Goal: Information Seeking & Learning: Understand process/instructions

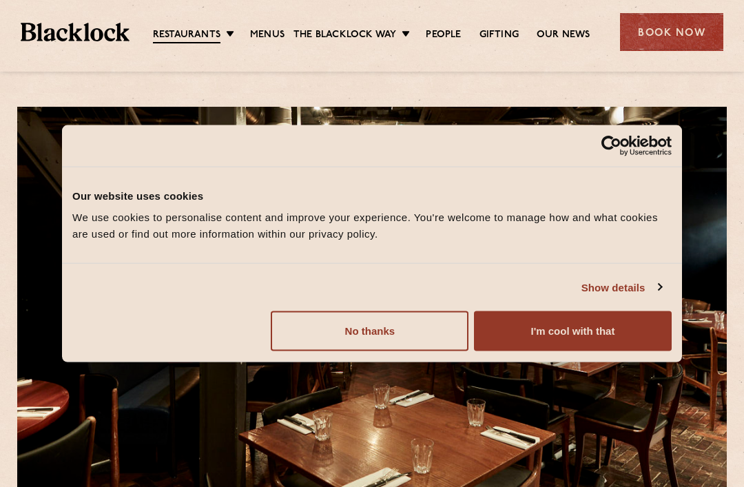
click at [508, 336] on button "I'm cool with that" at bounding box center [573, 331] width 198 height 40
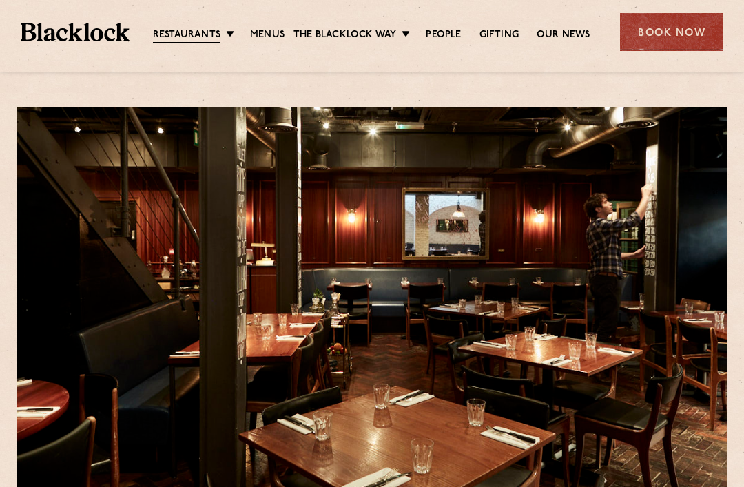
click at [263, 35] on link "Menus" at bounding box center [267, 35] width 34 height 14
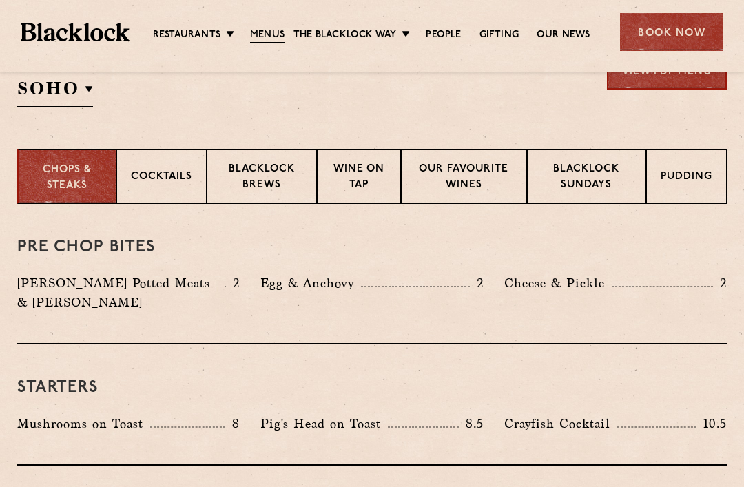
scroll to position [495, 0]
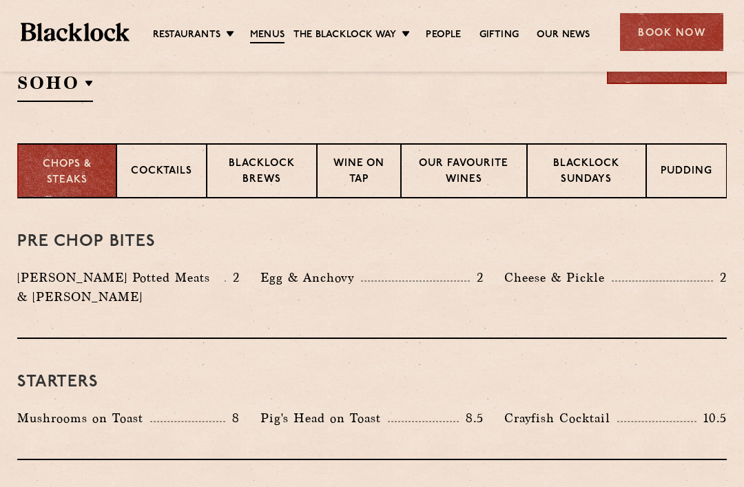
click at [148, 177] on p "Cocktails" at bounding box center [161, 172] width 61 height 17
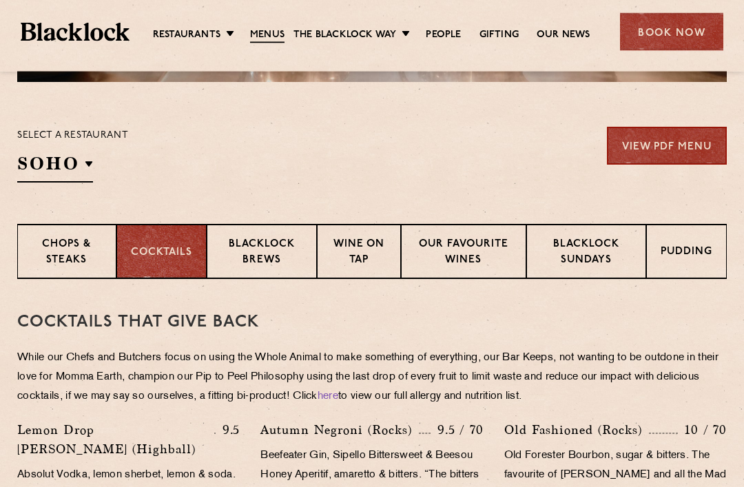
scroll to position [414, 0]
click at [37, 261] on p "Chops & Steaks" at bounding box center [67, 253] width 70 height 32
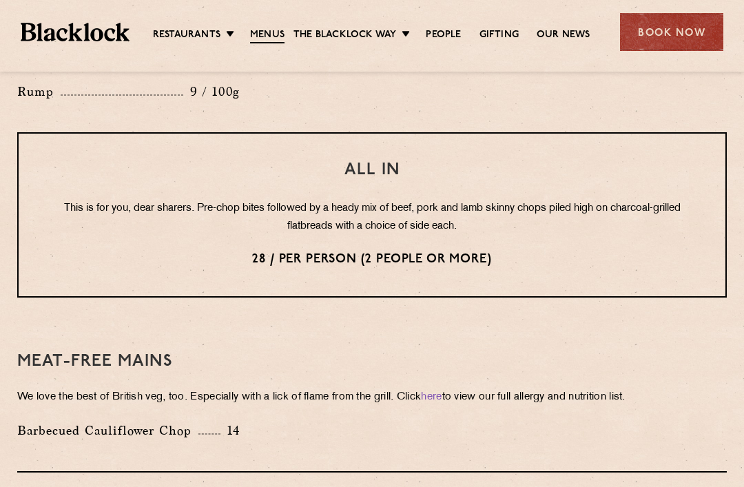
scroll to position [1717, 0]
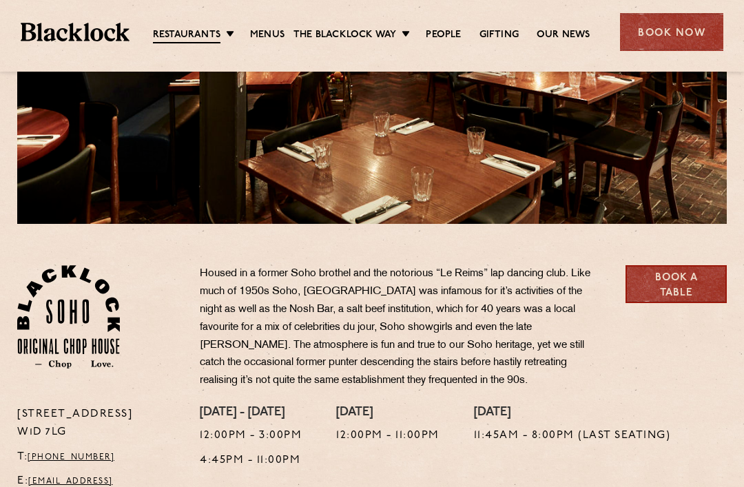
scroll to position [201, 0]
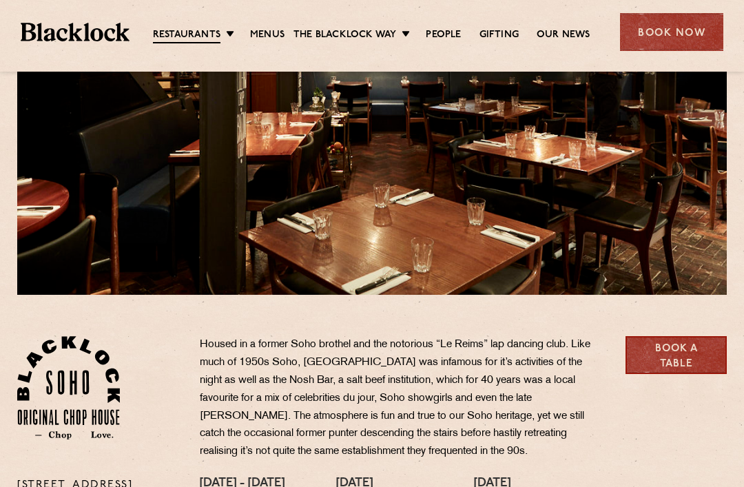
click at [266, 37] on link "Menus" at bounding box center [267, 35] width 34 height 14
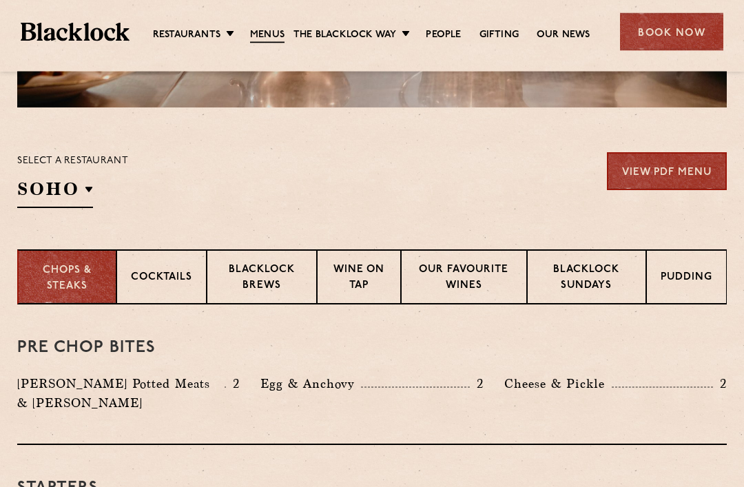
scroll to position [409, 0]
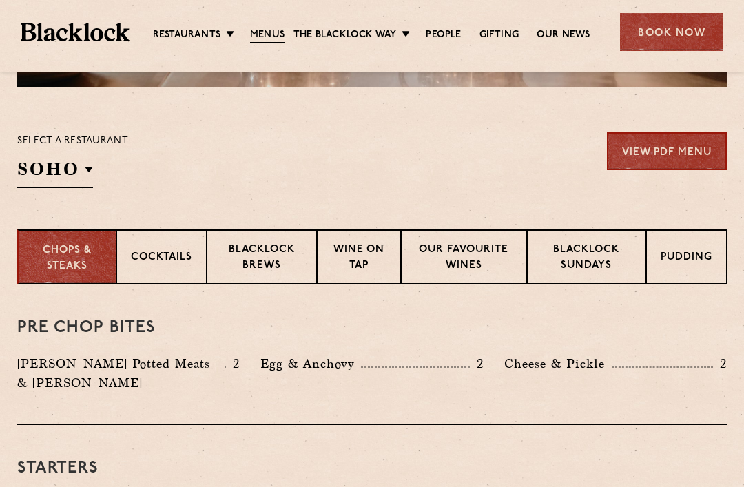
click at [630, 153] on link "View PDF Menu" at bounding box center [667, 151] width 120 height 38
